Goal: Navigation & Orientation: Find specific page/section

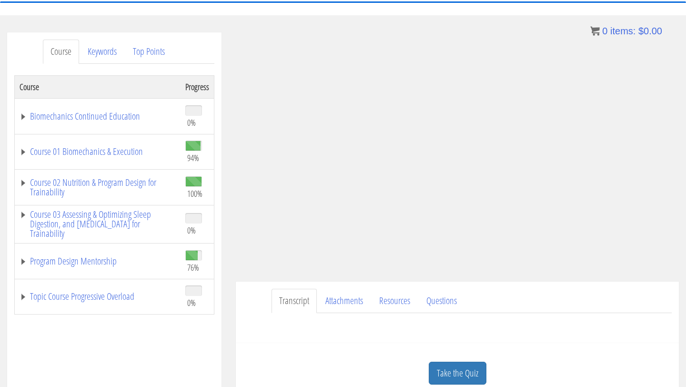
scroll to position [89, 0]
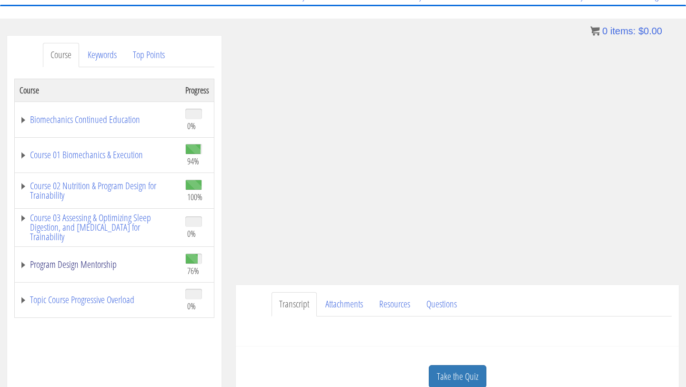
click at [23, 264] on link "Program Design Mentorship" at bounding box center [98, 265] width 156 height 10
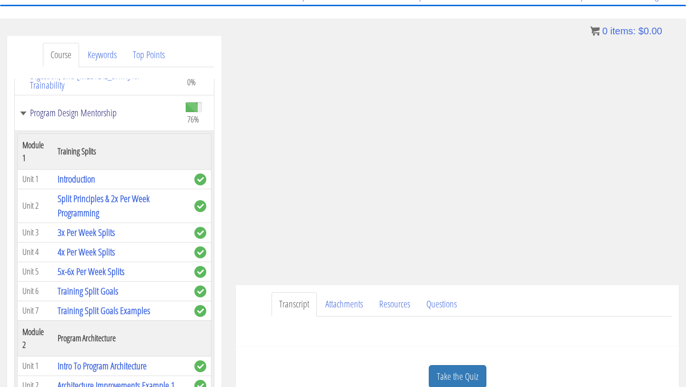
scroll to position [158, 0]
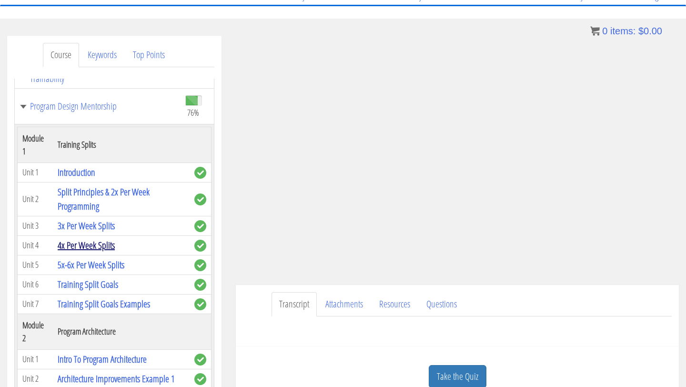
click at [103, 239] on link "4x Per Week Splits" at bounding box center [86, 245] width 57 height 13
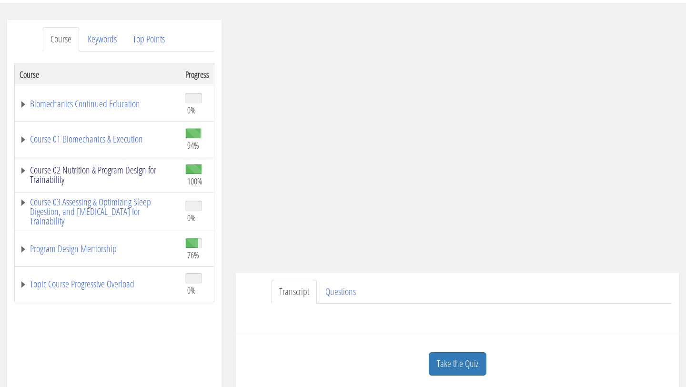
scroll to position [125, 0]
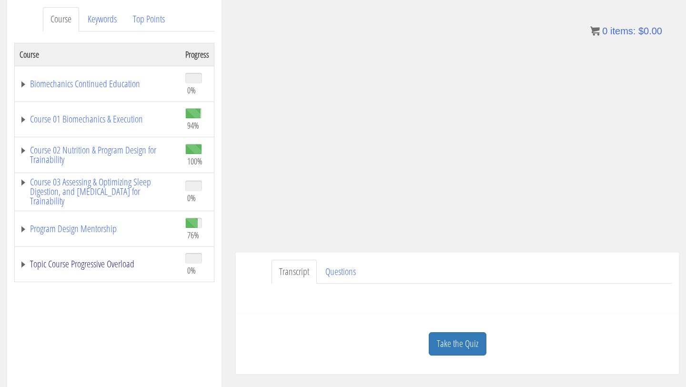
click at [60, 264] on link "Topic Course Progressive Overload" at bounding box center [98, 264] width 156 height 10
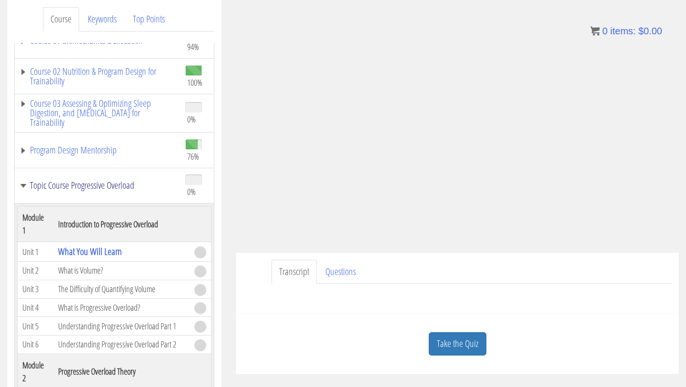
scroll to position [87, 0]
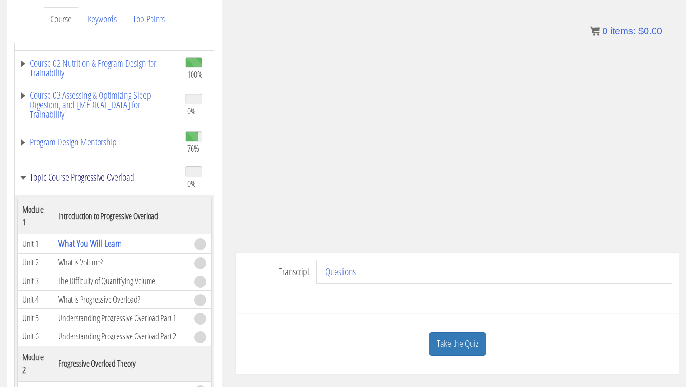
click at [78, 181] on link "Topic Course Progressive Overload" at bounding box center [98, 177] width 156 height 10
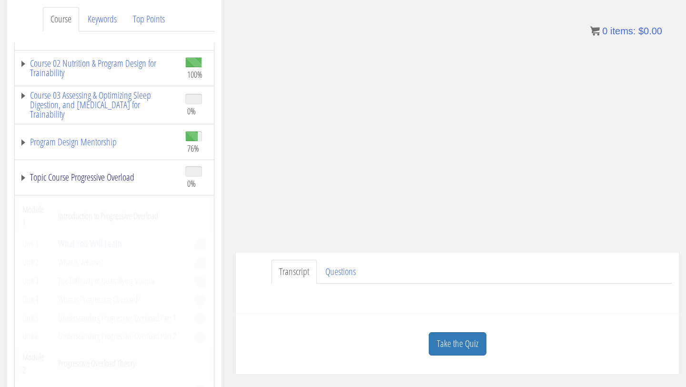
scroll to position [0, 0]
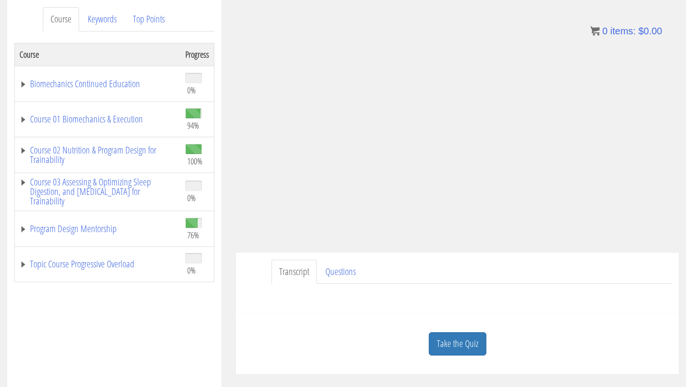
click at [72, 138] on td "Course 02 Nutrition & Program Design for Trainability" at bounding box center [98, 155] width 166 height 36
click at [73, 235] on td "Program Design Mentorship" at bounding box center [98, 229] width 166 height 36
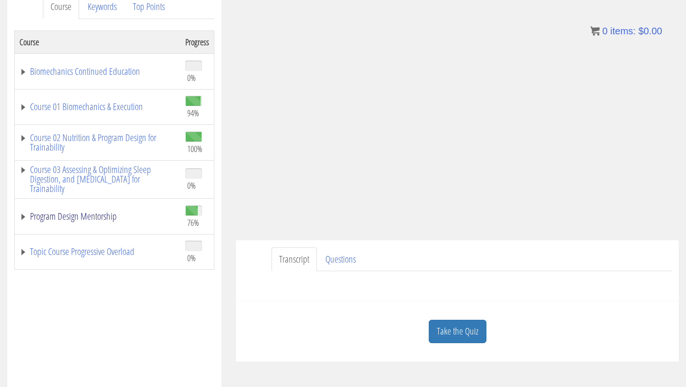
scroll to position [134, 0]
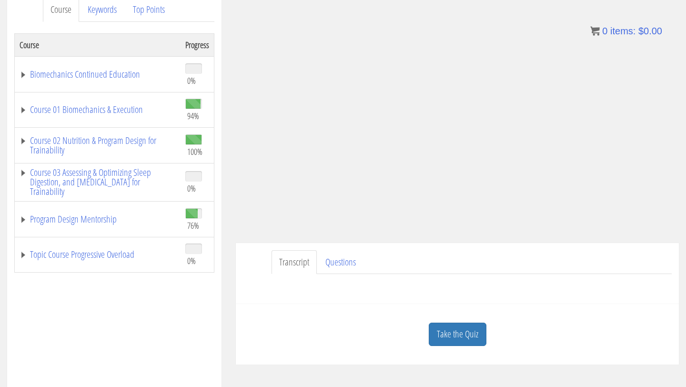
click at [73, 232] on td "Program Design Mentorship" at bounding box center [98, 220] width 166 height 36
click at [74, 225] on td "Program Design Mentorship" at bounding box center [98, 220] width 166 height 36
click at [74, 214] on link "Program Design Mentorship" at bounding box center [98, 219] width 156 height 10
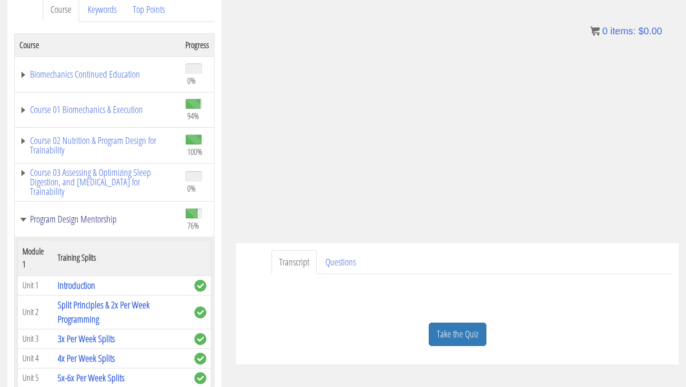
scroll to position [99, 0]
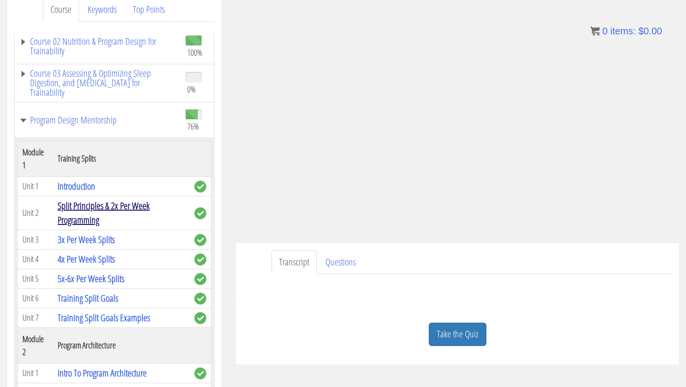
click at [81, 213] on link "Split Principles & 2x Per Week Programming" at bounding box center [104, 212] width 92 height 27
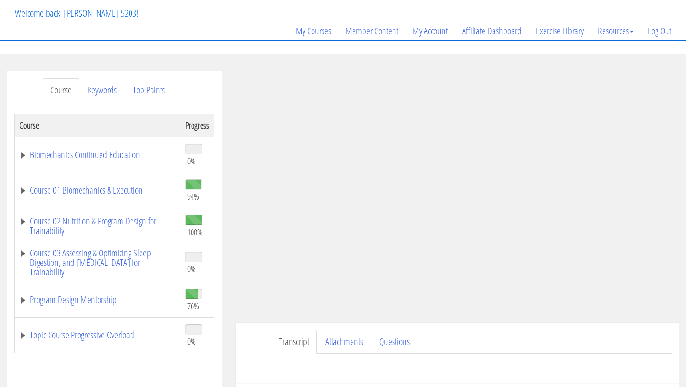
scroll to position [85, 0]
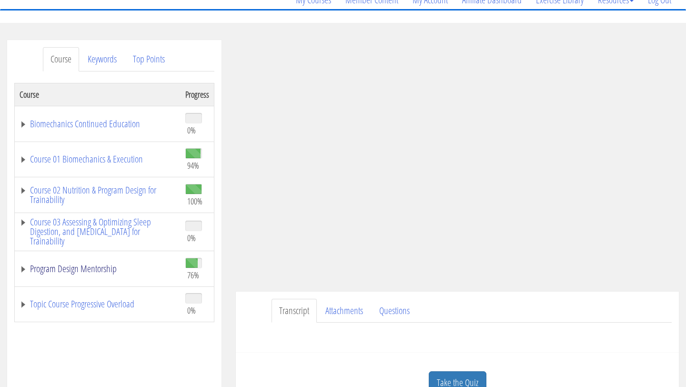
click at [91, 273] on link "Program Design Mentorship" at bounding box center [98, 269] width 156 height 10
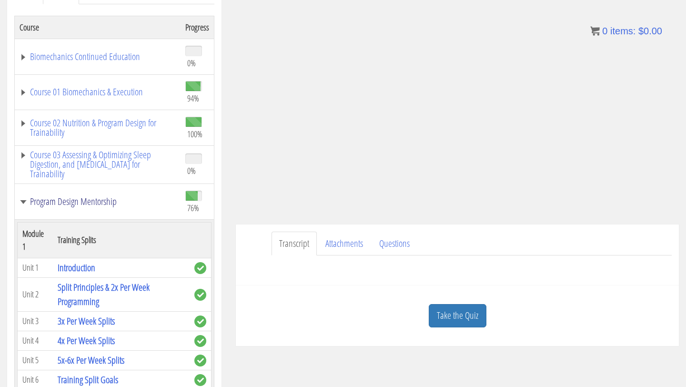
scroll to position [154, 0]
